Goal: Feedback & Contribution: Contribute content

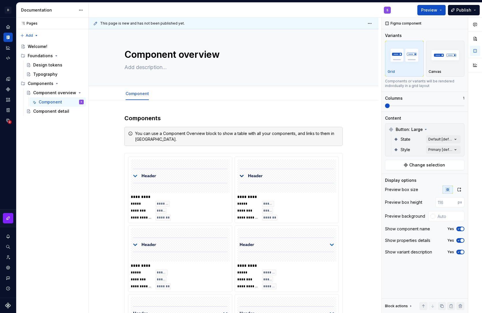
scroll to position [977, 0]
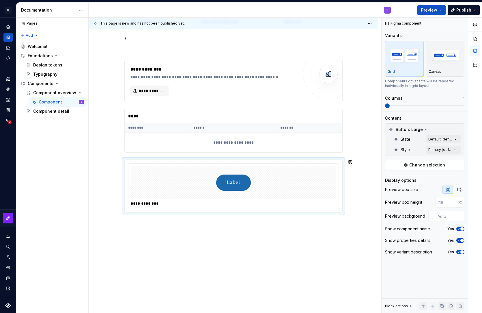
click at [441, 72] on p "Canvas" at bounding box center [435, 71] width 13 height 5
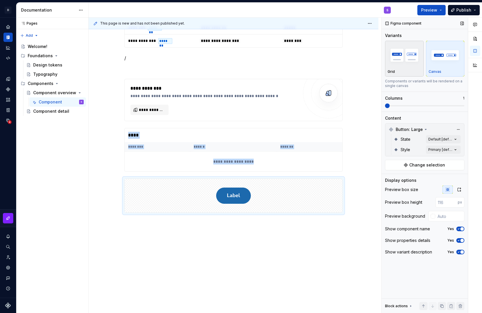
click at [409, 67] on div "button" at bounding box center [405, 55] width 34 height 24
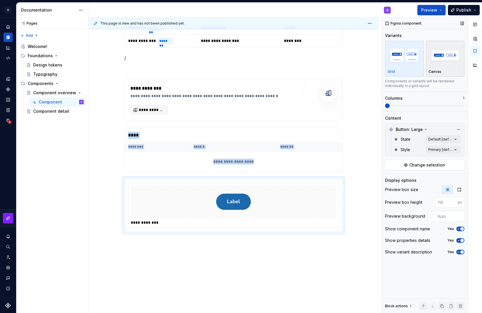
click at [438, 64] on img "button" at bounding box center [446, 54] width 34 height 21
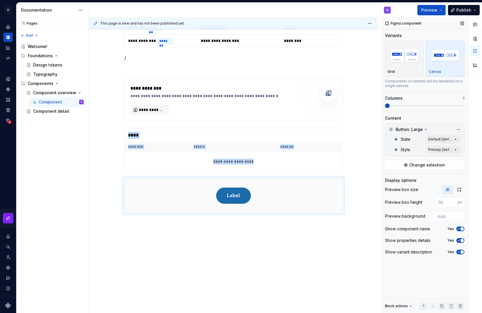
click at [385, 103] on span at bounding box center [387, 105] width 5 height 5
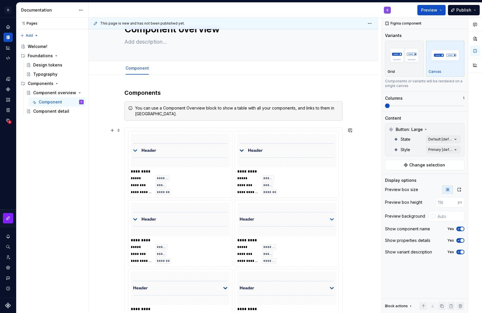
scroll to position [0, 0]
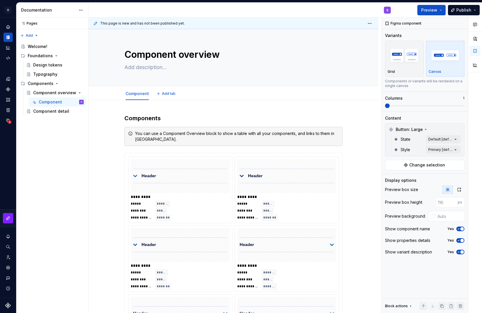
click at [203, 94] on div "Component Add tab" at bounding box center [233, 93] width 225 height 13
click at [166, 95] on span "Add tab" at bounding box center [169, 93] width 14 height 5
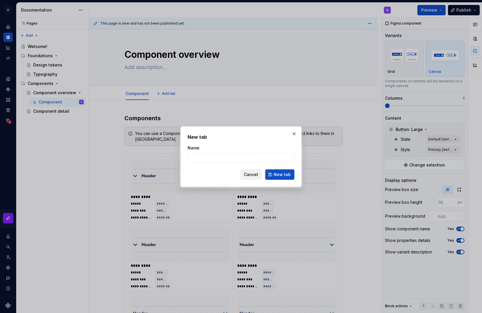
click at [251, 176] on span "Cancel" at bounding box center [251, 175] width 14 height 6
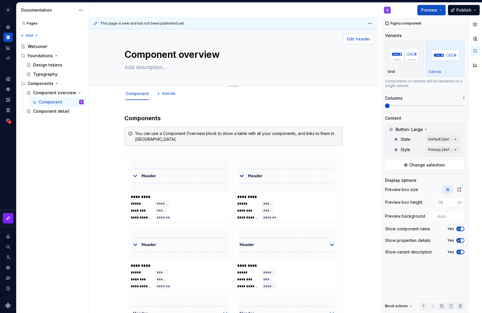
click at [354, 41] on span "Edit header" at bounding box center [358, 39] width 23 height 6
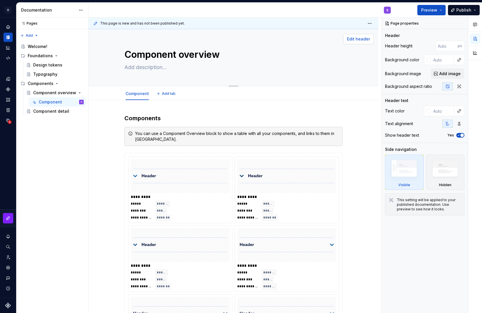
click at [358, 42] on button "Edit header" at bounding box center [358, 39] width 31 height 10
click at [456, 183] on img at bounding box center [445, 169] width 33 height 25
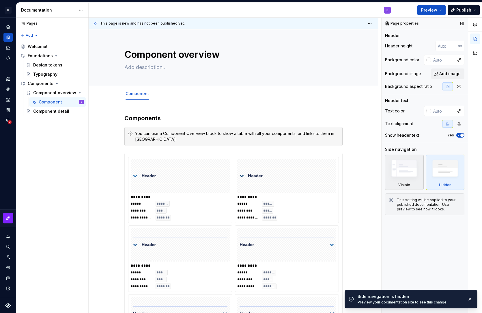
click at [411, 175] on img at bounding box center [404, 169] width 33 height 25
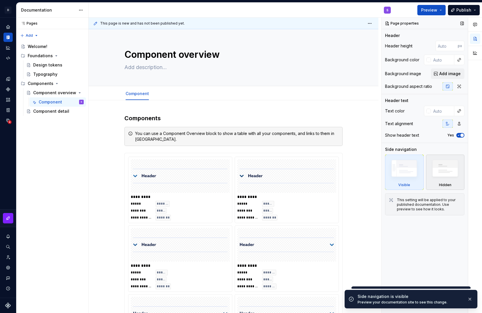
click at [440, 174] on img at bounding box center [445, 169] width 33 height 25
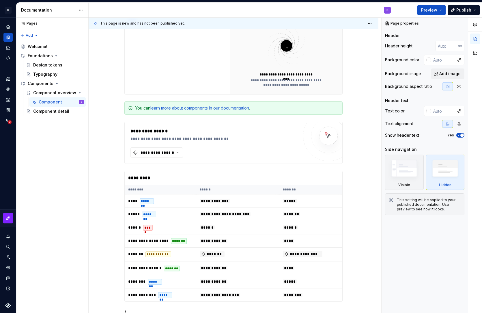
scroll to position [591, 0]
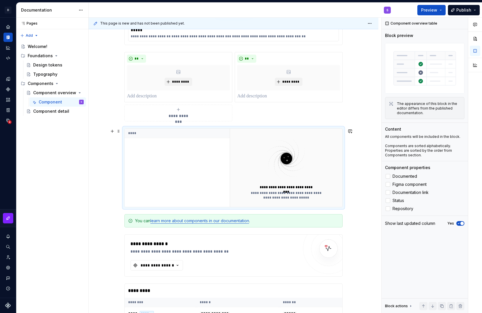
click at [213, 164] on div "****" at bounding box center [177, 168] width 105 height 78
click at [351, 131] on button "button" at bounding box center [350, 131] width 8 height 8
click at [353, 129] on button "button" at bounding box center [350, 131] width 8 height 8
click at [481, 20] on div at bounding box center [476, 46] width 14 height 56
click at [478, 22] on button "button" at bounding box center [475, 24] width 10 height 10
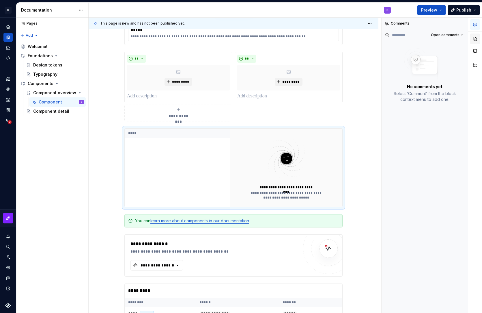
click at [474, 38] on button "button" at bounding box center [475, 39] width 10 height 10
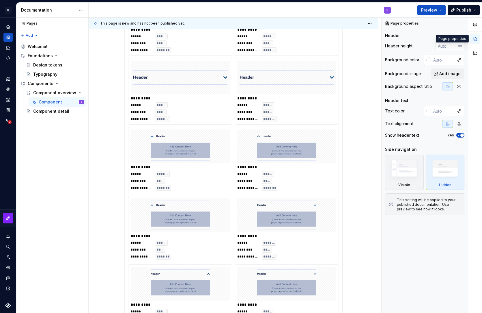
scroll to position [235, 0]
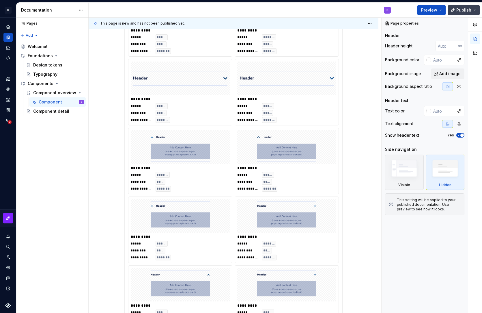
click at [480, 10] on button "Publish" at bounding box center [464, 10] width 32 height 10
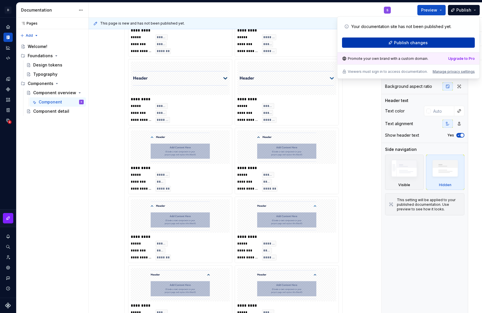
click at [414, 43] on span "Publish changes" at bounding box center [411, 43] width 34 height 6
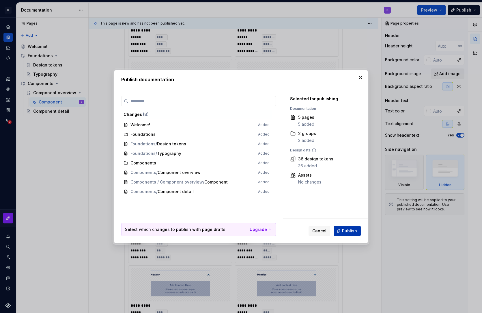
click at [342, 229] on button "Publish" at bounding box center [347, 231] width 27 height 10
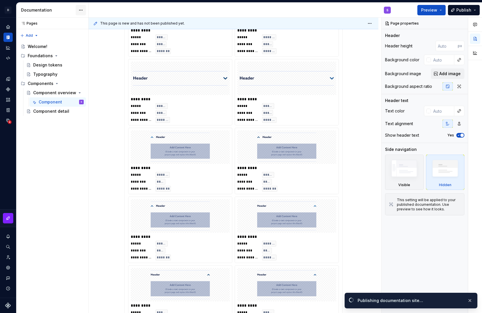
click at [81, 10] on html "**********" at bounding box center [241, 156] width 482 height 313
click at [440, 11] on html "**********" at bounding box center [241, 156] width 482 height 313
click at [440, 11] on button "Preview" at bounding box center [432, 10] width 28 height 10
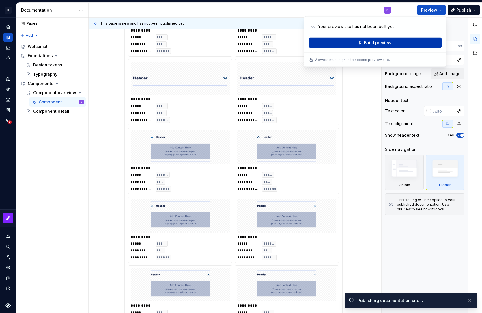
click at [413, 43] on button "Build preview" at bounding box center [375, 43] width 133 height 10
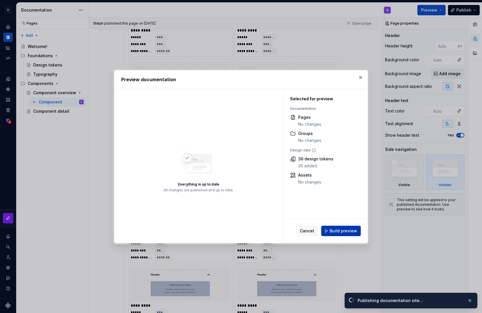
click at [334, 231] on span "Build preview" at bounding box center [343, 231] width 27 height 6
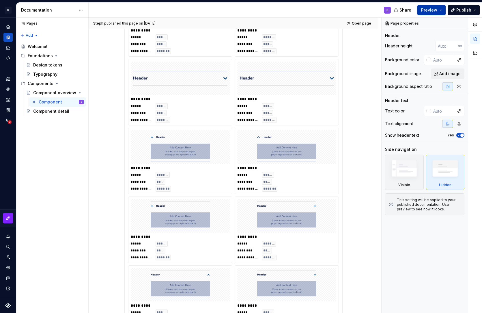
click at [435, 6] on button "Preview" at bounding box center [432, 10] width 28 height 10
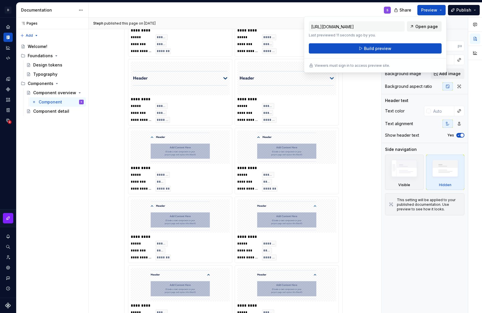
click at [419, 25] on span "Open page" at bounding box center [427, 27] width 23 height 6
type textarea "*"
